Goal: Browse casually

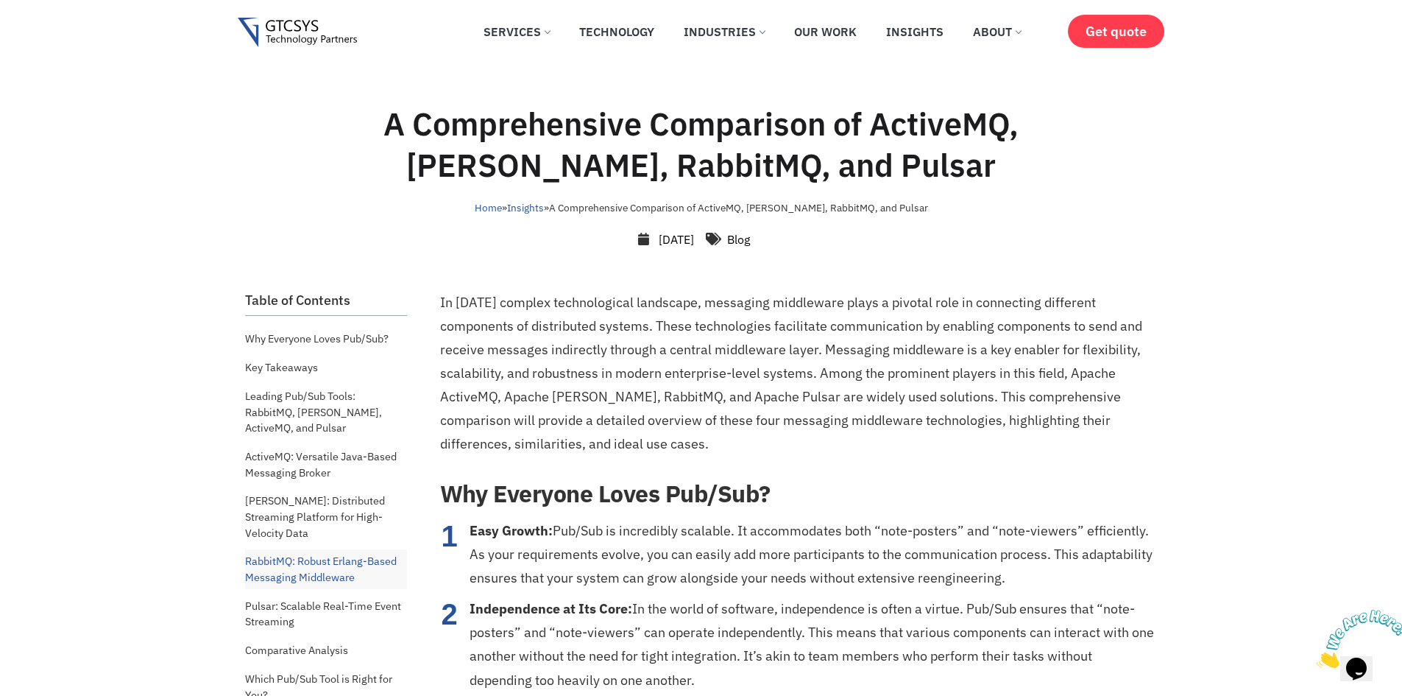
click at [274, 24] on img at bounding box center [298, 33] width 120 height 30
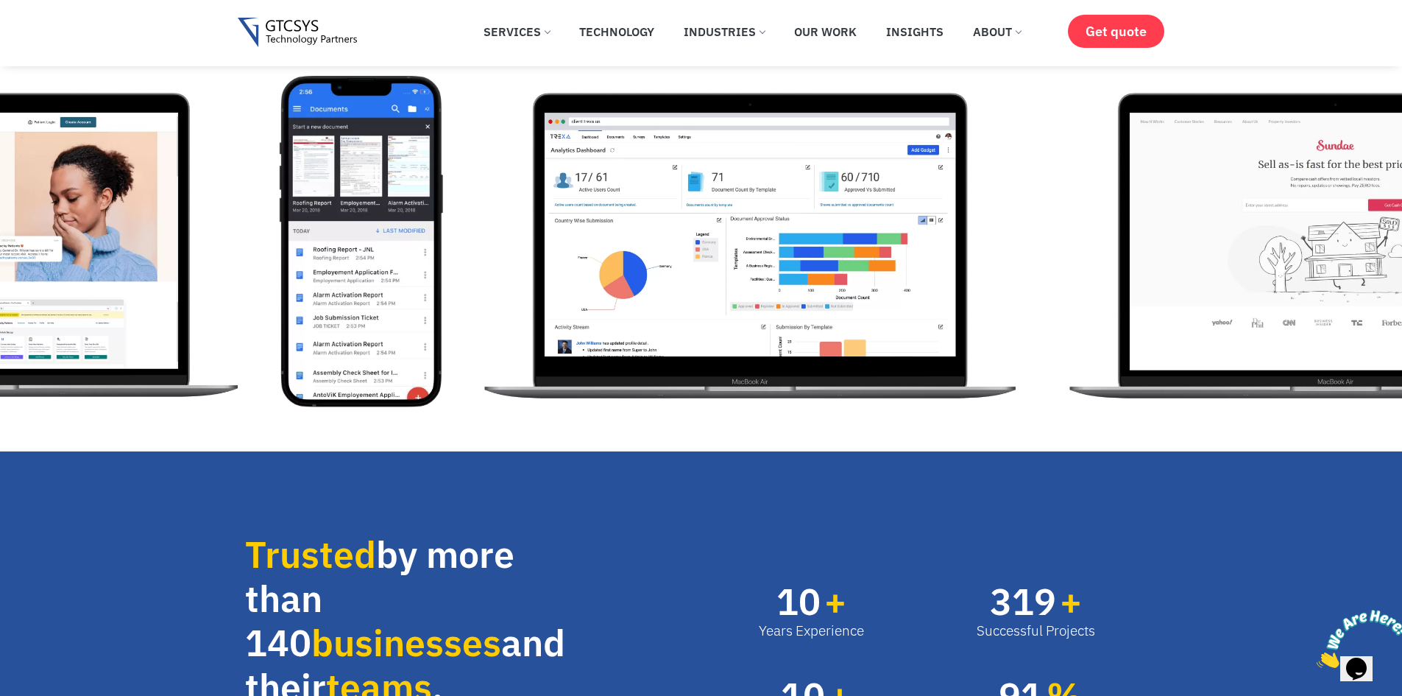
click at [1007, 350] on img "3 / 12" at bounding box center [751, 241] width 556 height 331
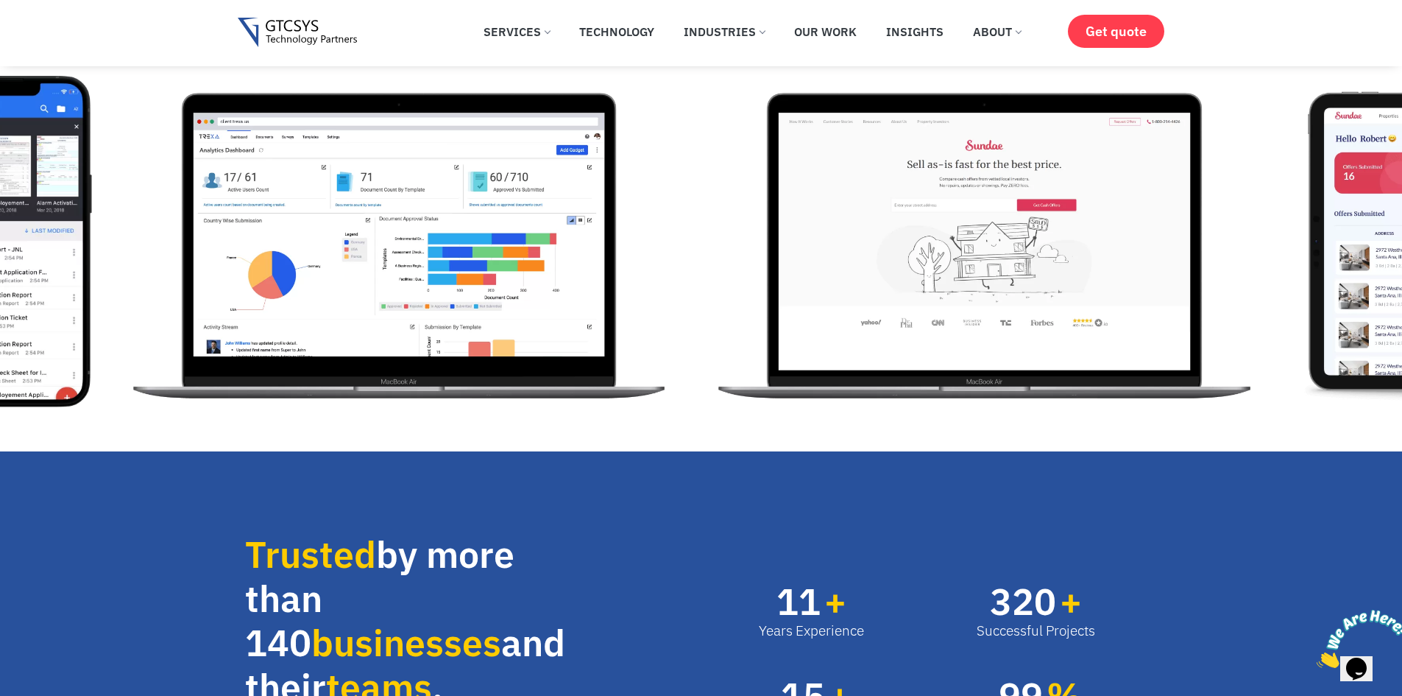
click at [707, 358] on img "4 / 12" at bounding box center [985, 241] width 556 height 331
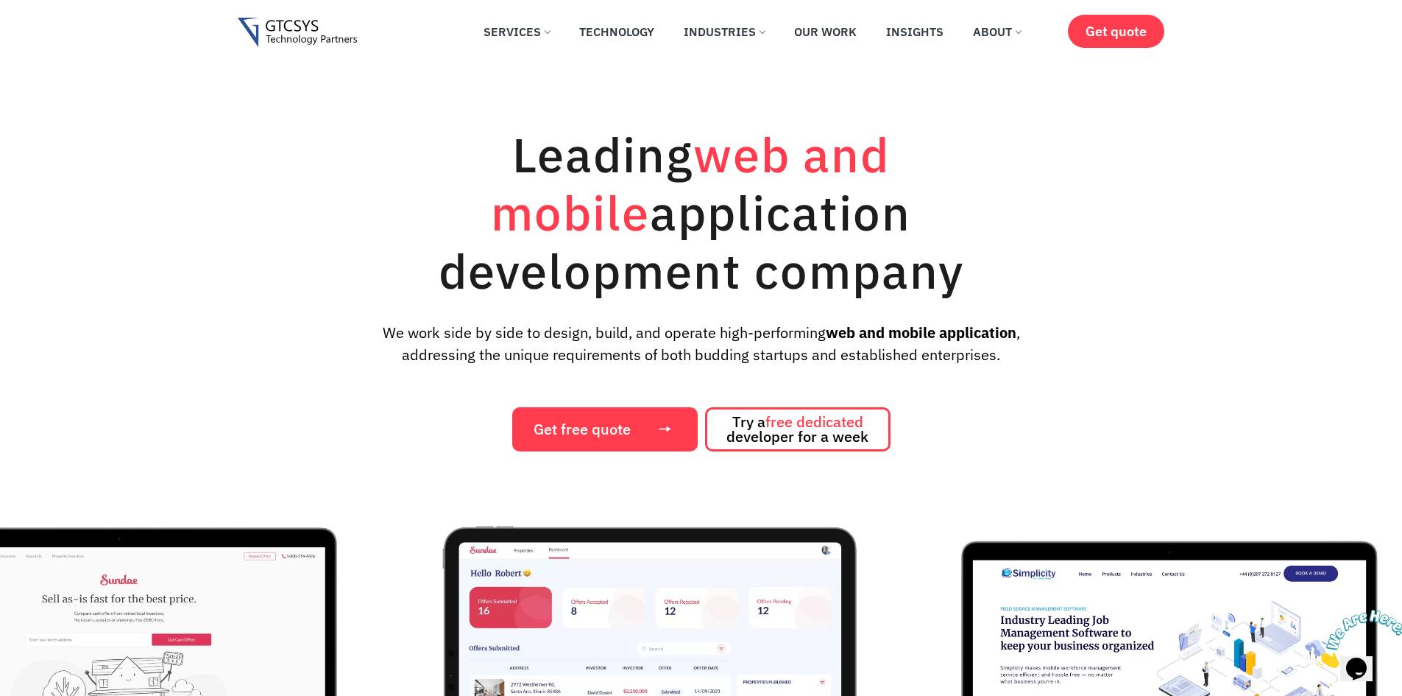
click at [903, 640] on img "6 / 12" at bounding box center [1169, 675] width 532 height 331
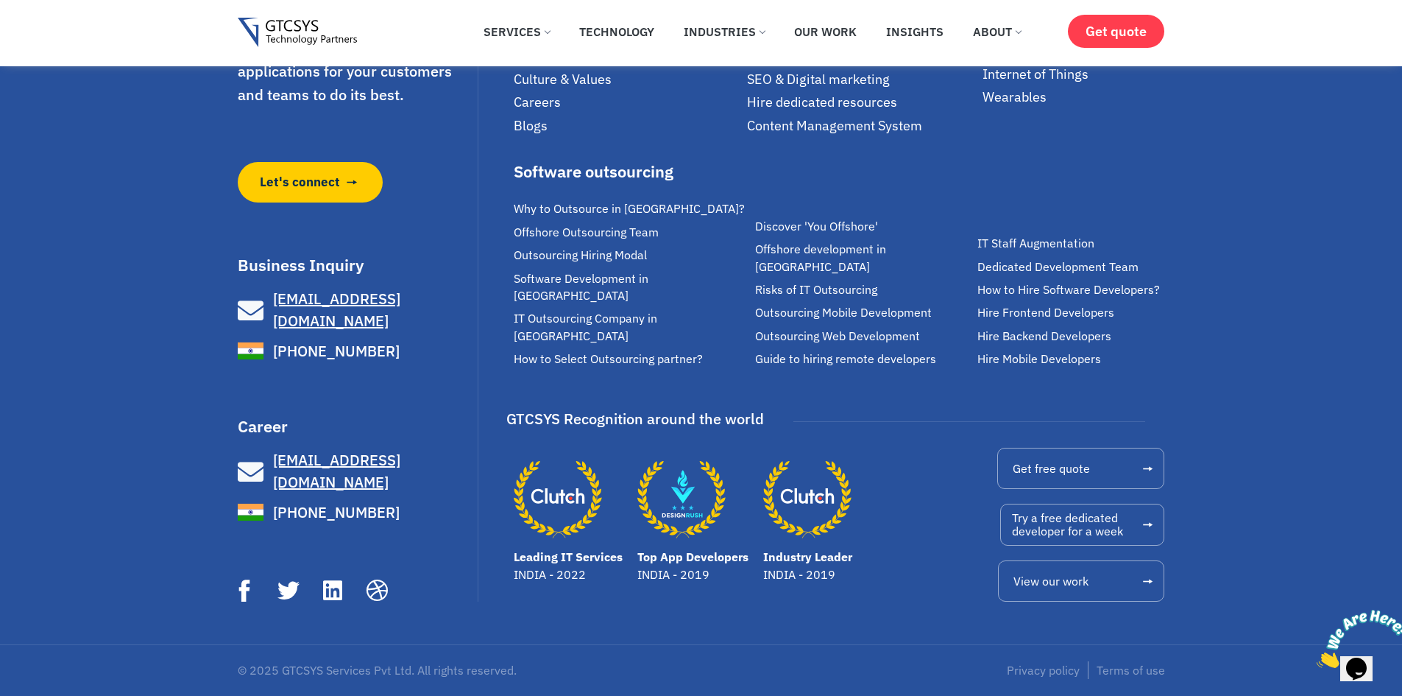
scroll to position [10297, 0]
